Goal: Task Accomplishment & Management: Manage account settings

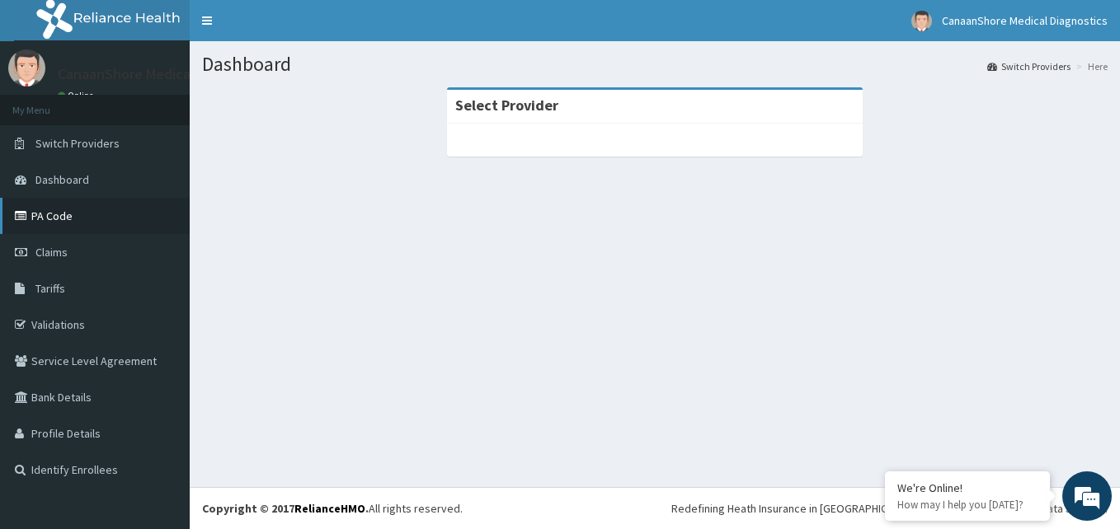
click at [41, 218] on link "PA Code" at bounding box center [95, 216] width 190 height 36
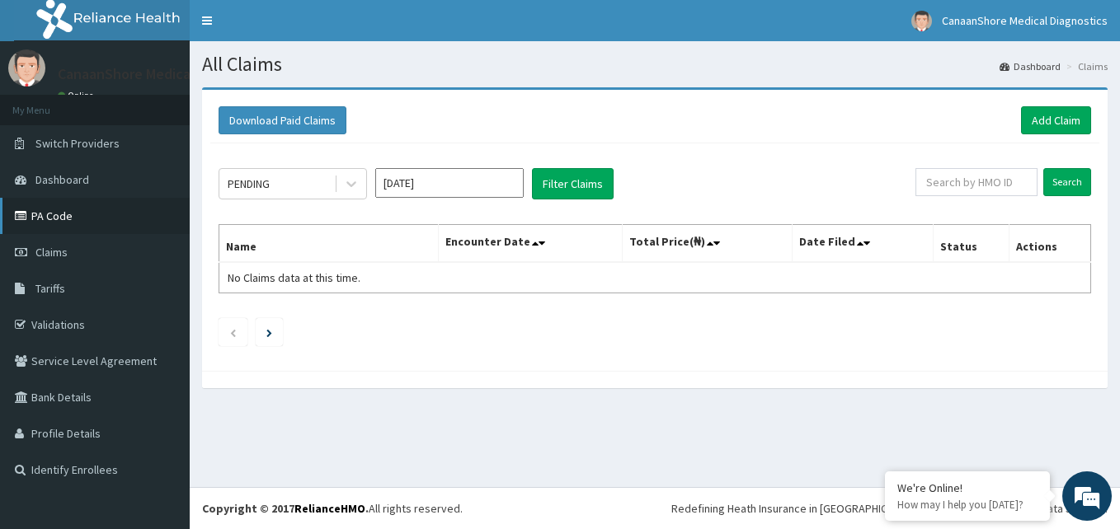
click at [43, 218] on link "PA Code" at bounding box center [95, 216] width 190 height 36
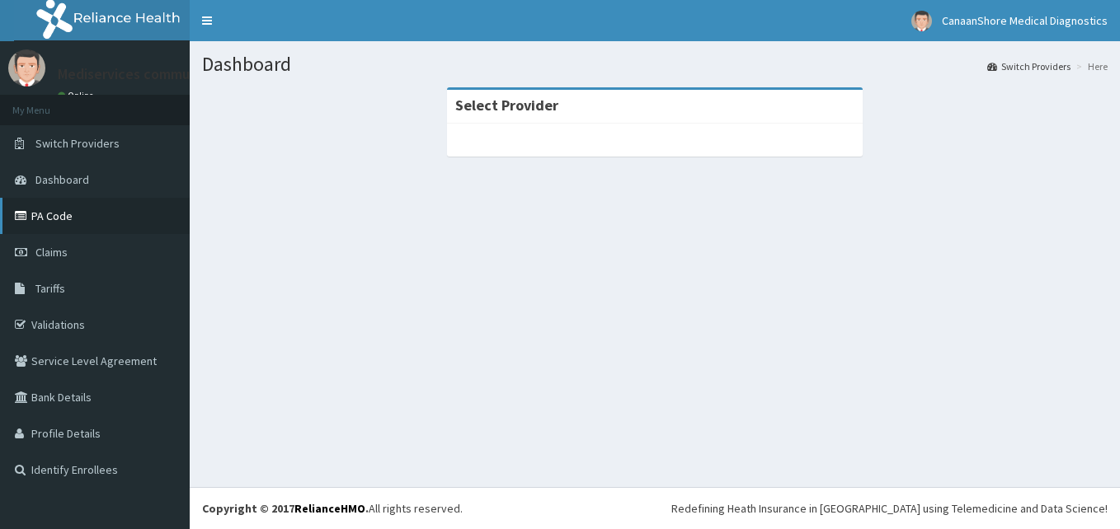
click at [63, 219] on link "PA Code" at bounding box center [95, 216] width 190 height 36
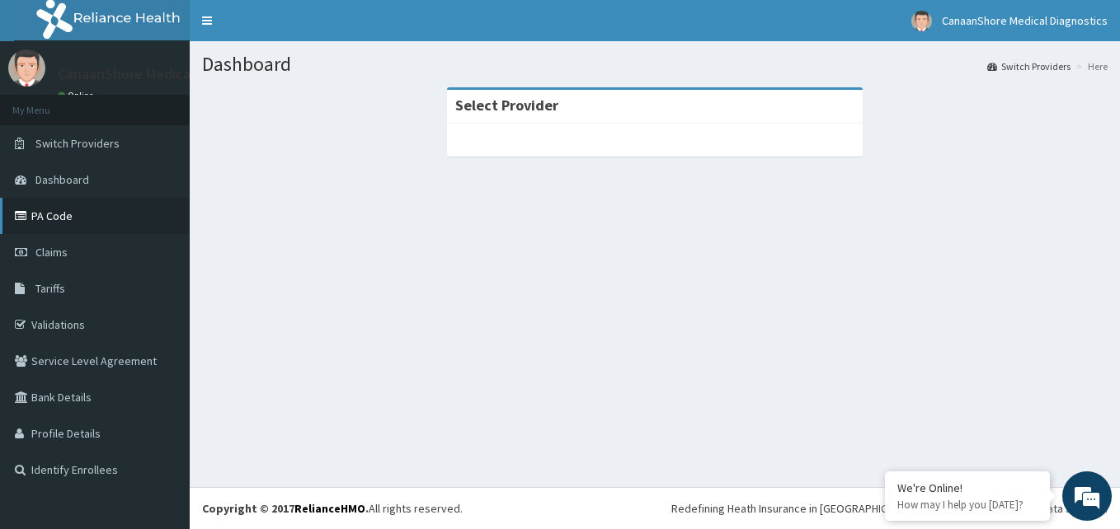
click at [54, 219] on link "PA Code" at bounding box center [95, 216] width 190 height 36
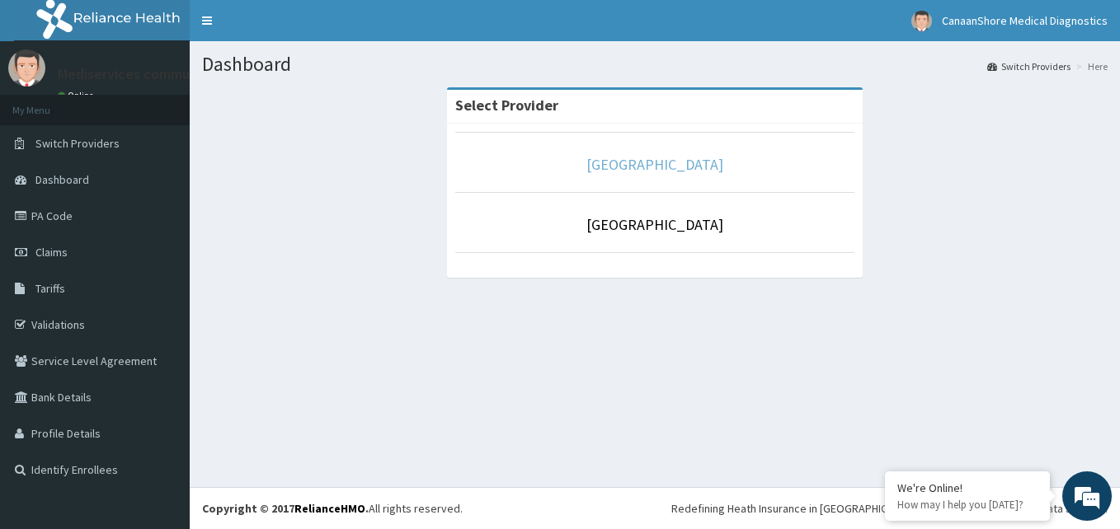
click at [694, 174] on link "[GEOGRAPHIC_DATA]" at bounding box center [654, 164] width 137 height 19
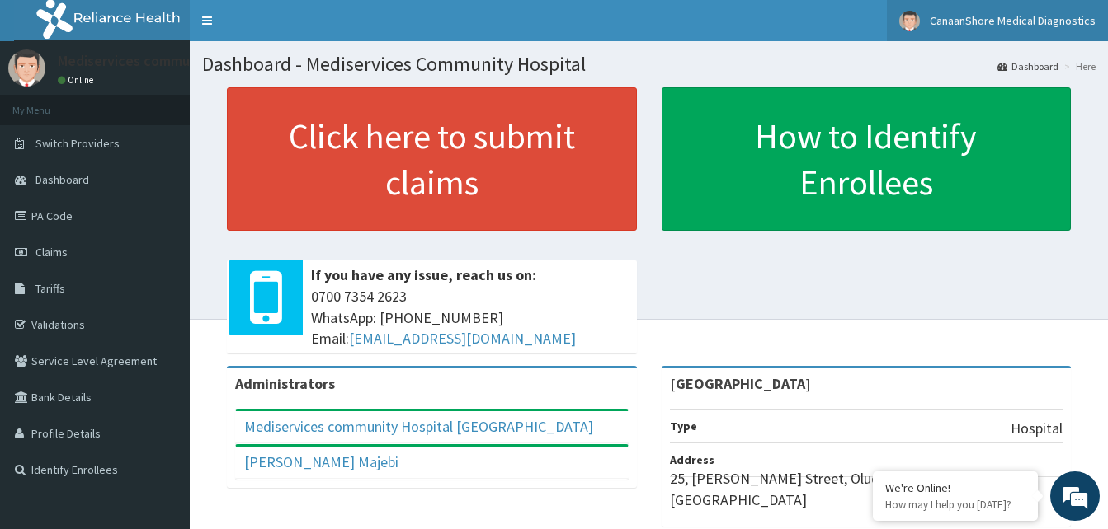
click at [1009, 16] on span "CanaanShore Medical Diagnostics" at bounding box center [1012, 20] width 166 height 15
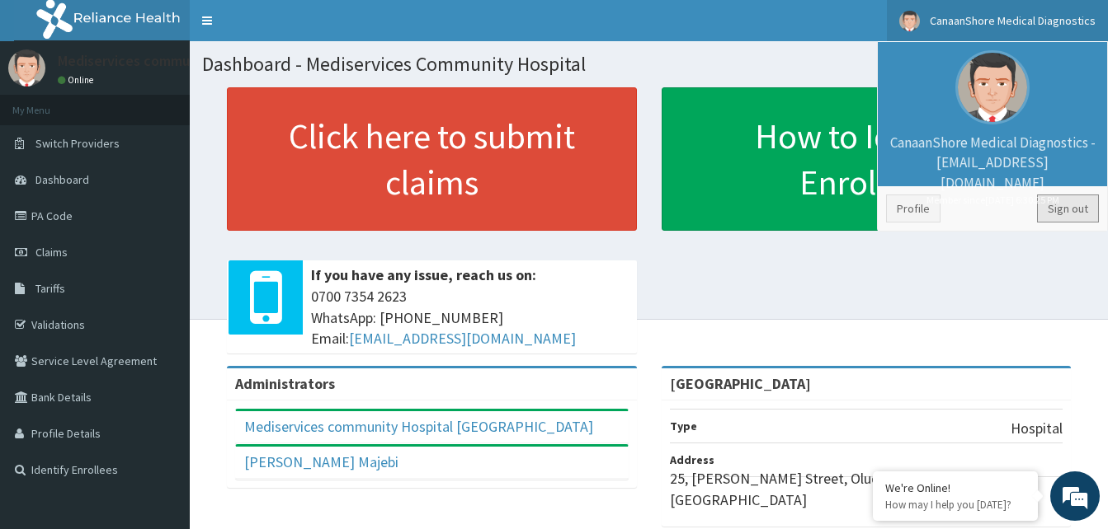
click at [1074, 205] on link "Sign out" at bounding box center [1068, 209] width 62 height 28
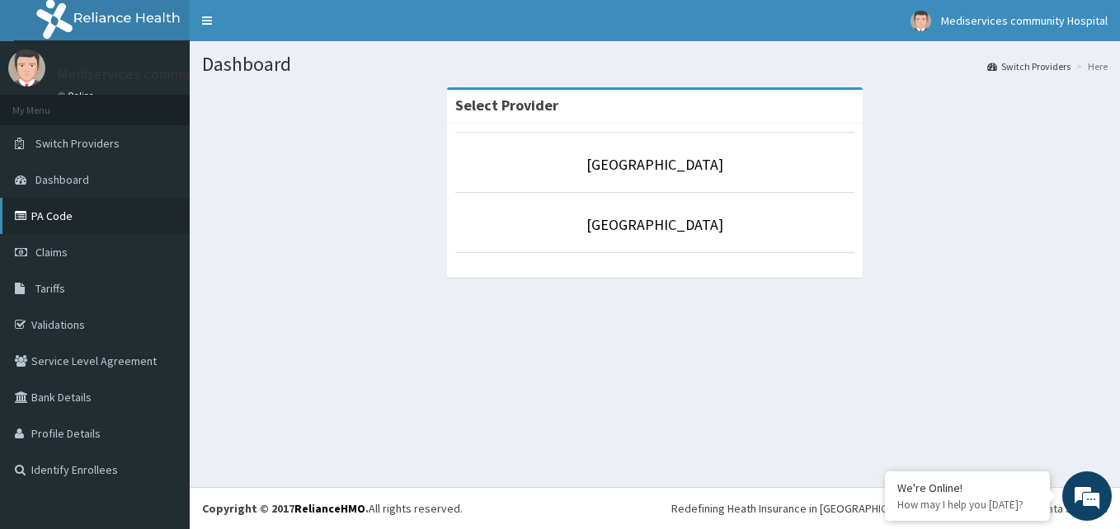
click at [38, 214] on link "PA Code" at bounding box center [95, 216] width 190 height 36
